Goal: Task Accomplishment & Management: Use online tool/utility

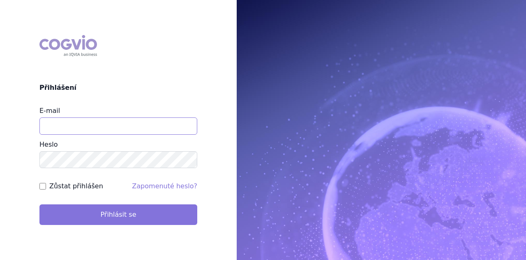
type input "[PERSON_NAME][EMAIL_ADDRESS][PERSON_NAME][DOMAIN_NAME]"
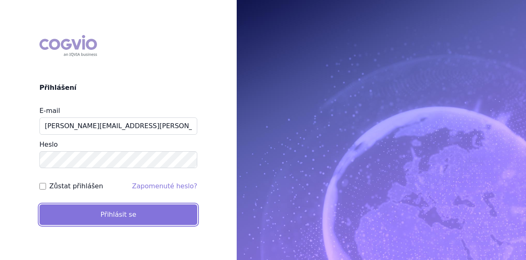
click at [53, 213] on button "Přihlásit se" at bounding box center [118, 214] width 158 height 21
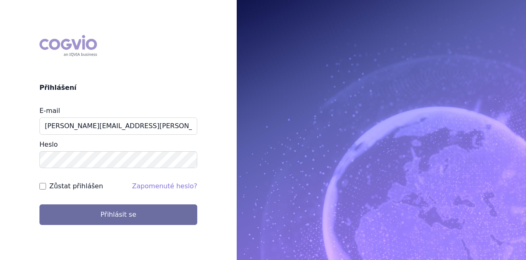
click at [87, 225] on div "COGVIO Přihlášení E-mail [PERSON_NAME][EMAIL_ADDRESS][PERSON_NAME][DOMAIN_NAME]…" at bounding box center [118, 129] width 237 height 203
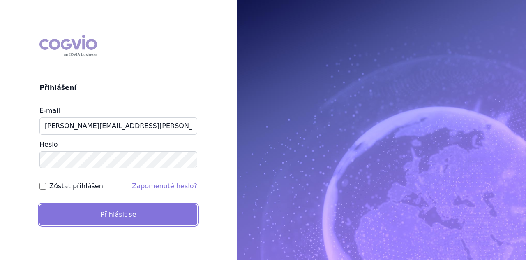
click at [86, 219] on button "Přihlásit se" at bounding box center [118, 214] width 158 height 21
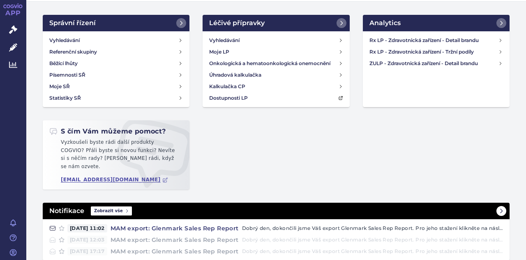
scroll to position [38, 0]
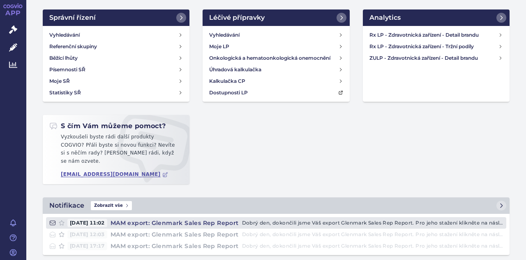
click at [160, 218] on h4 "MAM export: Glenmark Sales Rep Report" at bounding box center [174, 222] width 135 height 8
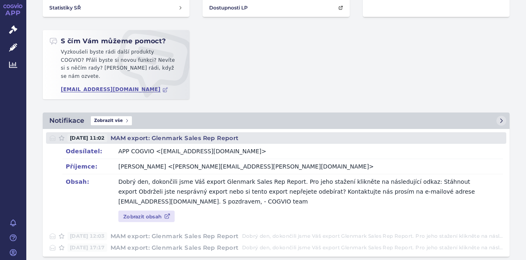
scroll to position [124, 0]
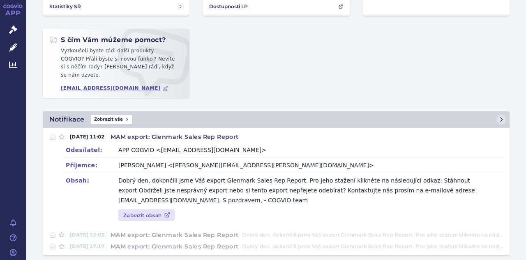
drag, startPoint x: 389, startPoint y: 1, endPoint x: 299, endPoint y: 87, distance: 124.5
click at [299, 87] on div "Správní řízení Vyhledávání Referenční skupiny Běžící lhůty Písemnosti SŘ Moje S…" at bounding box center [276, 17] width 480 height 188
